Goal: Find specific page/section: Find specific page/section

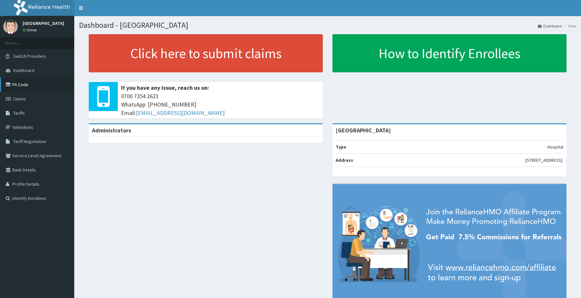
click at [52, 86] on link "PA Code" at bounding box center [37, 84] width 74 height 14
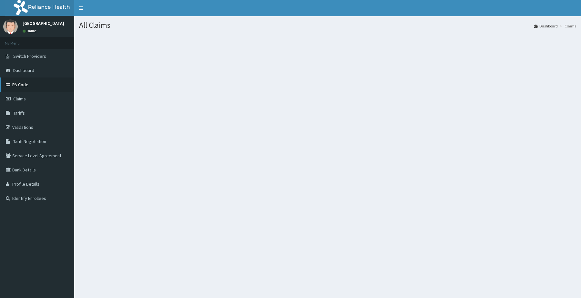
click at [20, 84] on link "PA Code" at bounding box center [37, 84] width 74 height 14
click at [20, 86] on link "PA Code" at bounding box center [37, 84] width 74 height 14
